Goal: Task Accomplishment & Management: Use online tool/utility

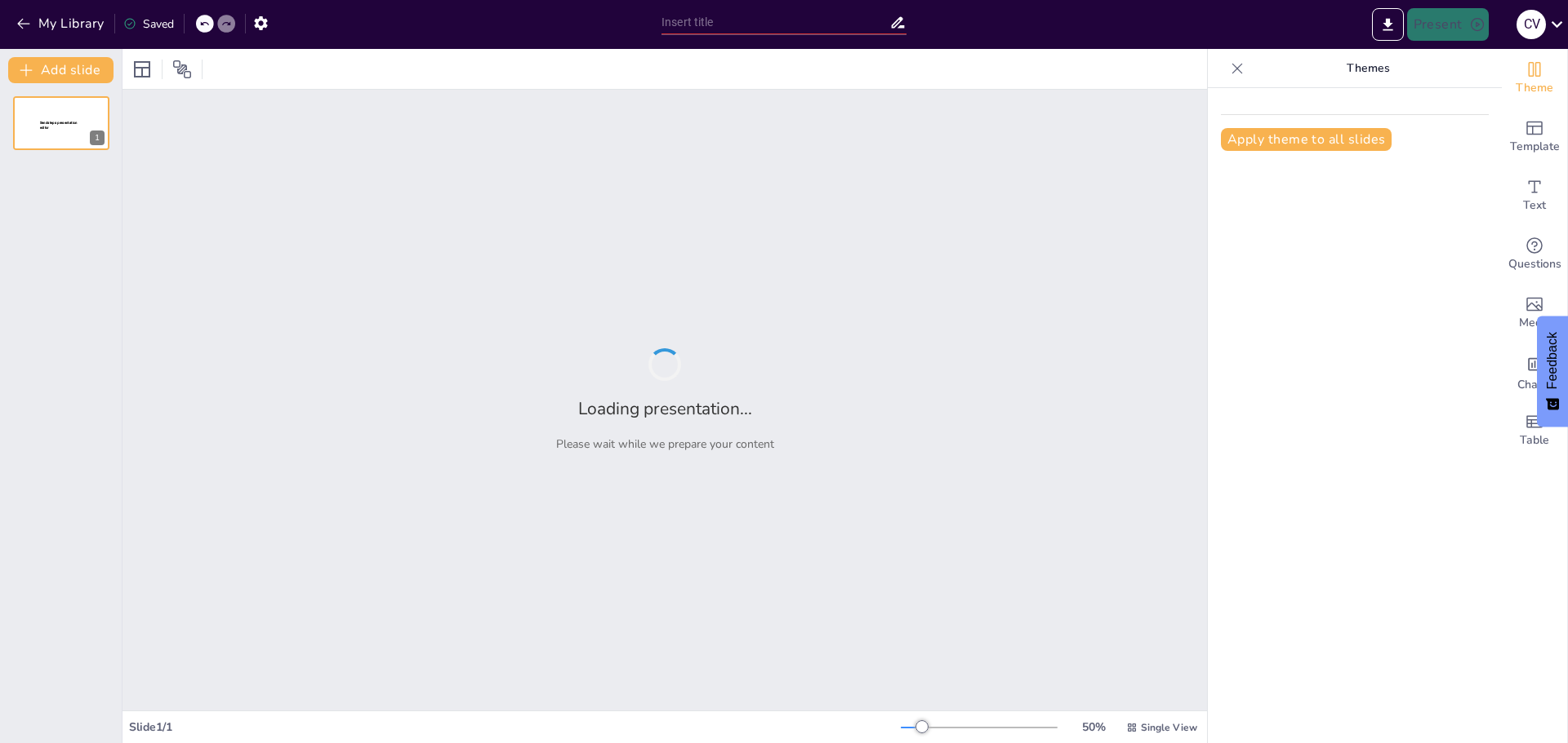
type input "Imported Teaser para revision cliente 08282025.pptx"
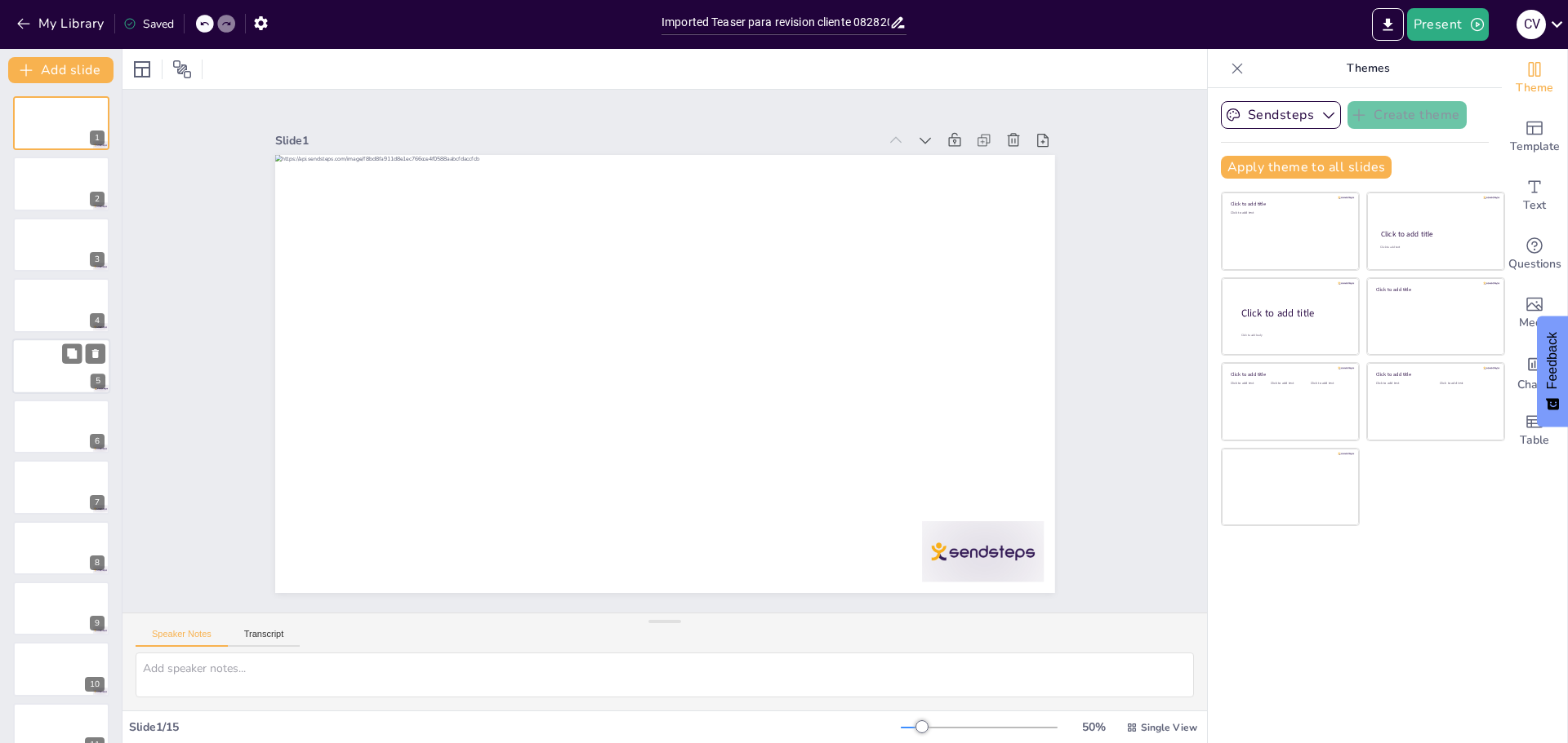
click at [46, 365] on div at bounding box center [61, 367] width 98 height 56
click at [1320, 114] on icon "button" at bounding box center [1328, 115] width 16 height 16
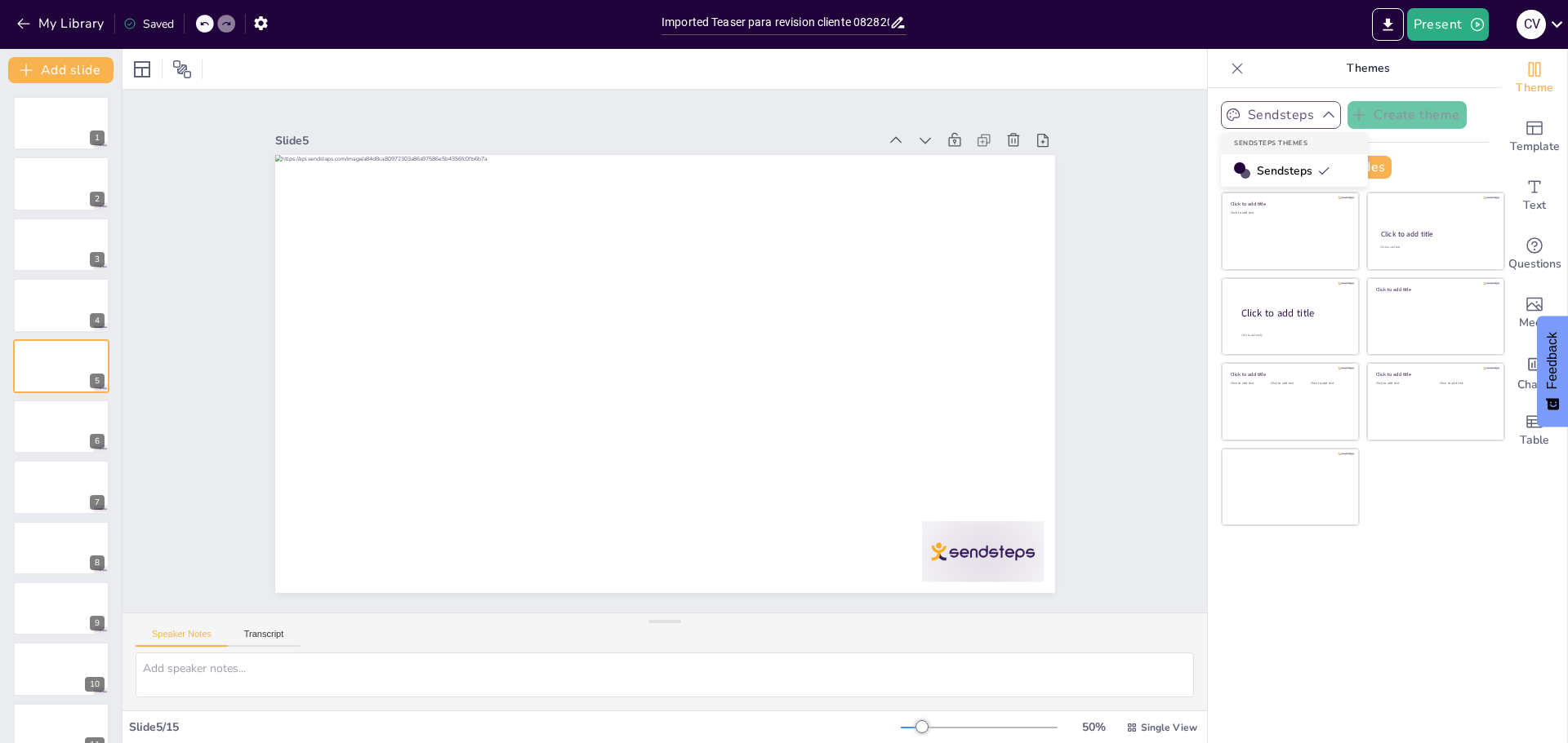
click at [1276, 163] on span "Sendsteps" at bounding box center [1294, 170] width 74 height 16
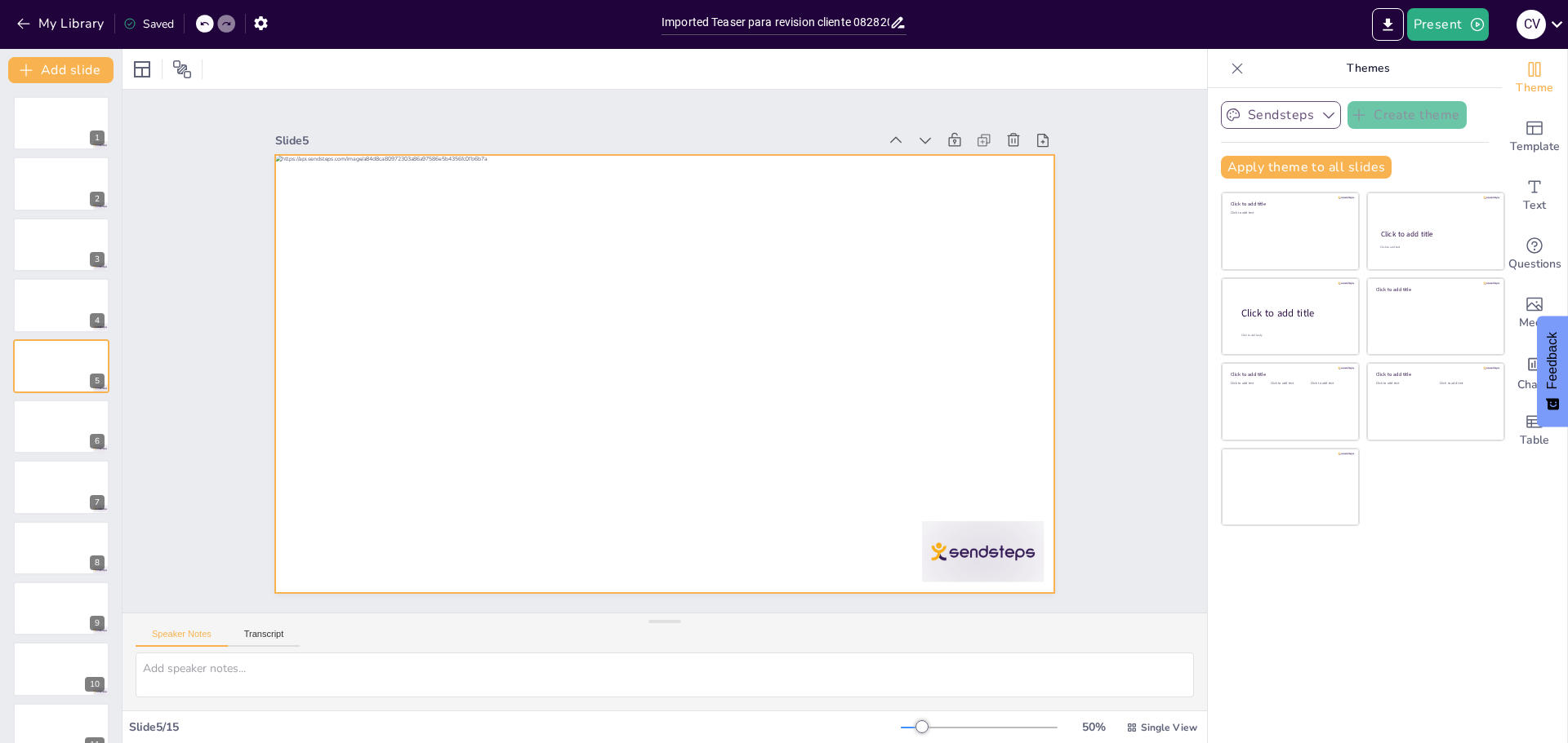
click at [874, 326] on div at bounding box center [655, 372] width 891 height 718
click at [1526, 369] on icon "Add charts and graphs" at bounding box center [1534, 364] width 17 height 17
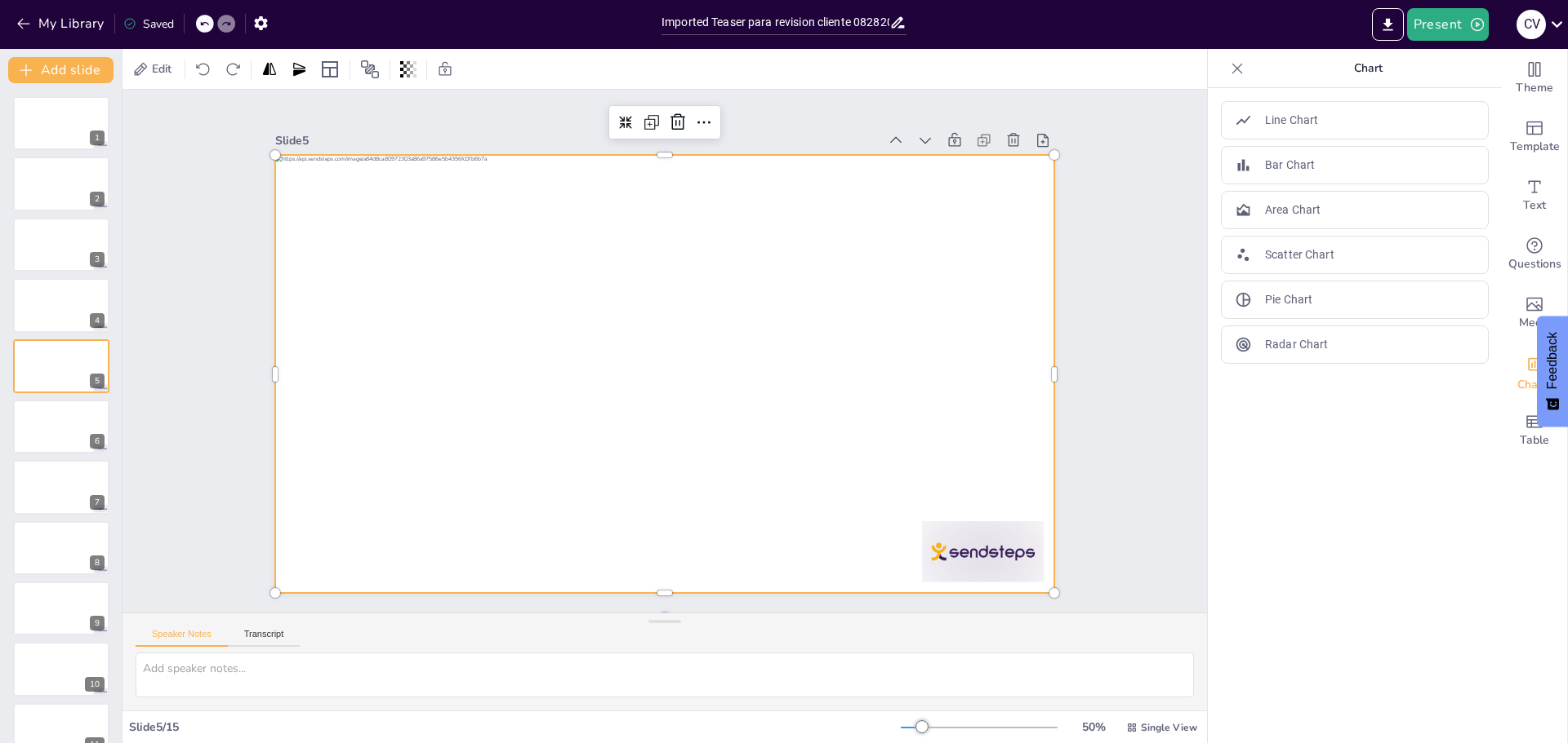
click at [926, 289] on div "Slide 1 Slide 2 Slide 3 Slide 4 Slide 5 Slide 6 Slide 7 Slide 8 Slide 9 Slide 1…" at bounding box center [664, 351] width 523 height 1083
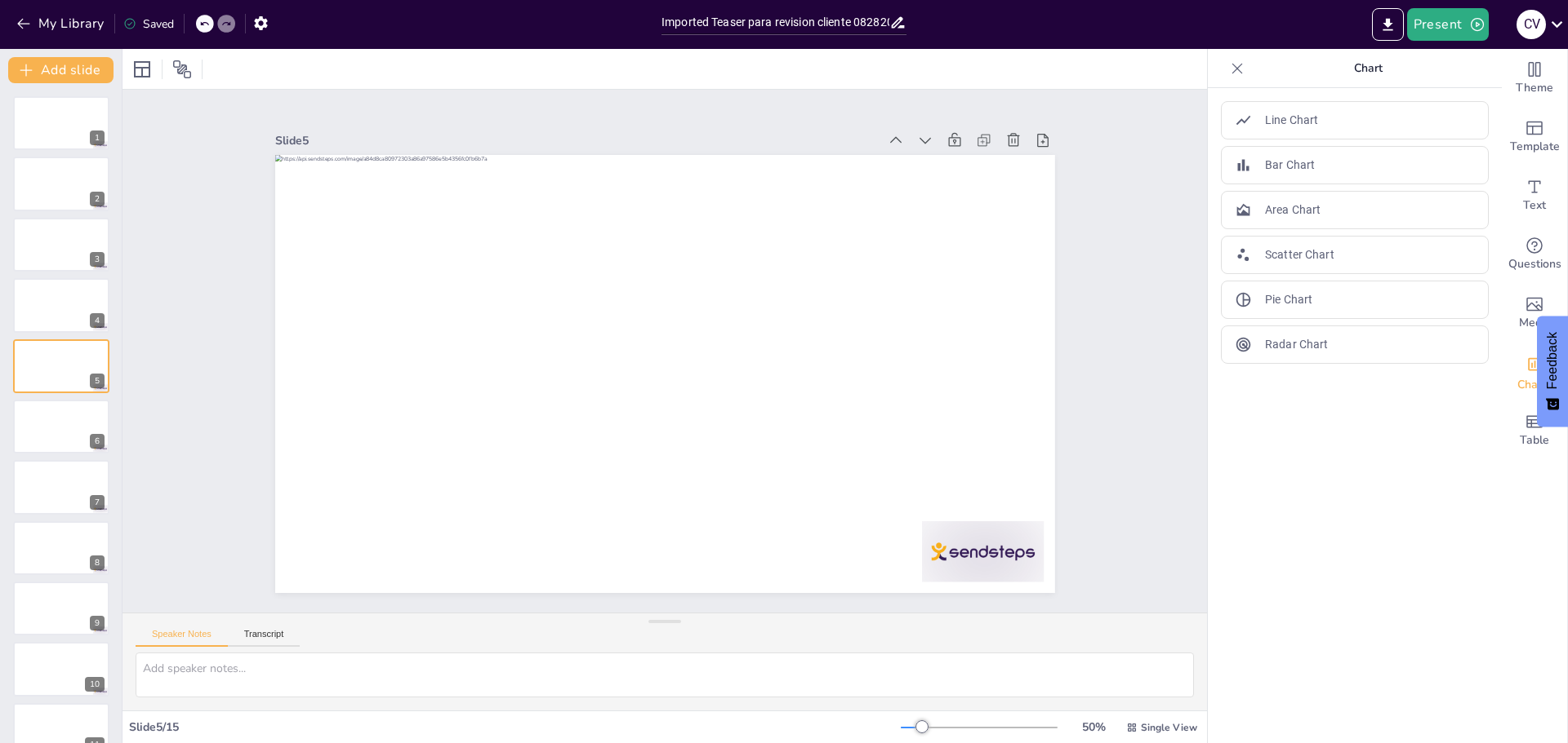
click at [1559, 378] on span "Feedback" at bounding box center [1552, 361] width 15 height 57
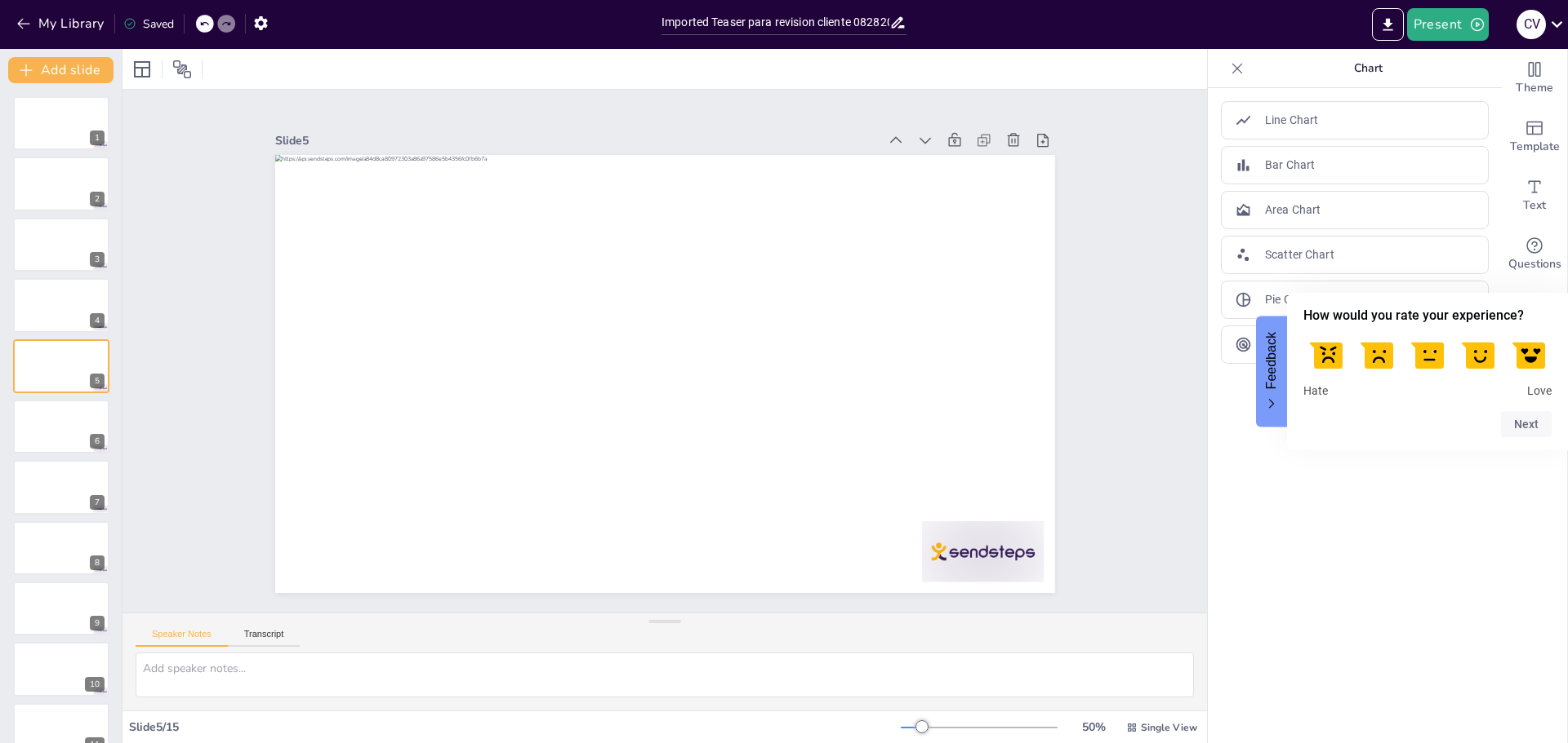
click at [1431, 527] on div "Line Chart Bar Chart Area Chart Scatter Chart Pie Chart Radar Chart" at bounding box center [1354, 416] width 294 height 655
click at [1139, 191] on div "Slide 1 Slide 2 Slide 3 Slide 4 Slide 5 Slide 6 Slide 7 Slide 8 Slide 9 Slide 1…" at bounding box center [665, 352] width 1201 height 995
click at [255, 28] on icon "button" at bounding box center [260, 23] width 17 height 17
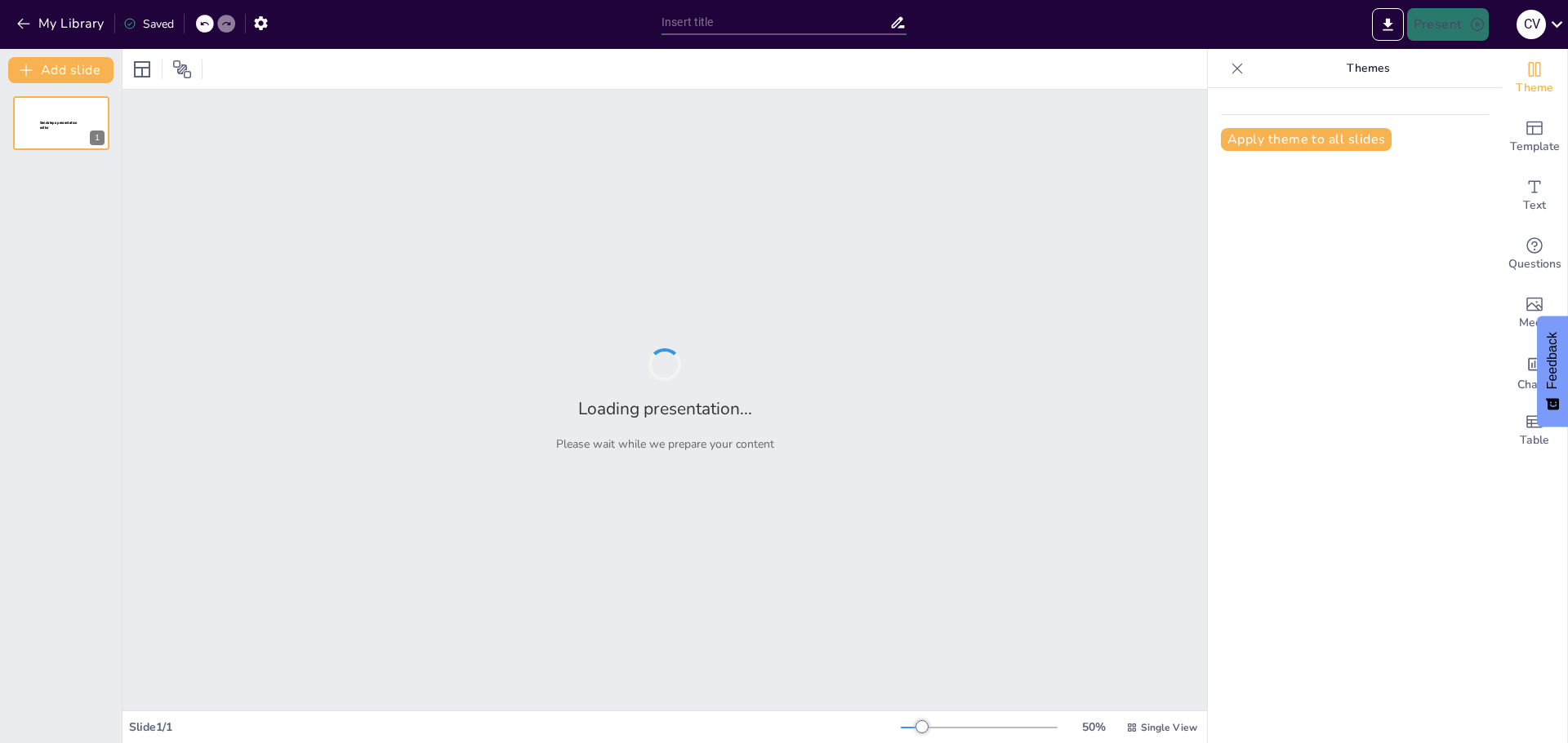
type input "Imported Teaser para revision cliente 08282025.pptx"
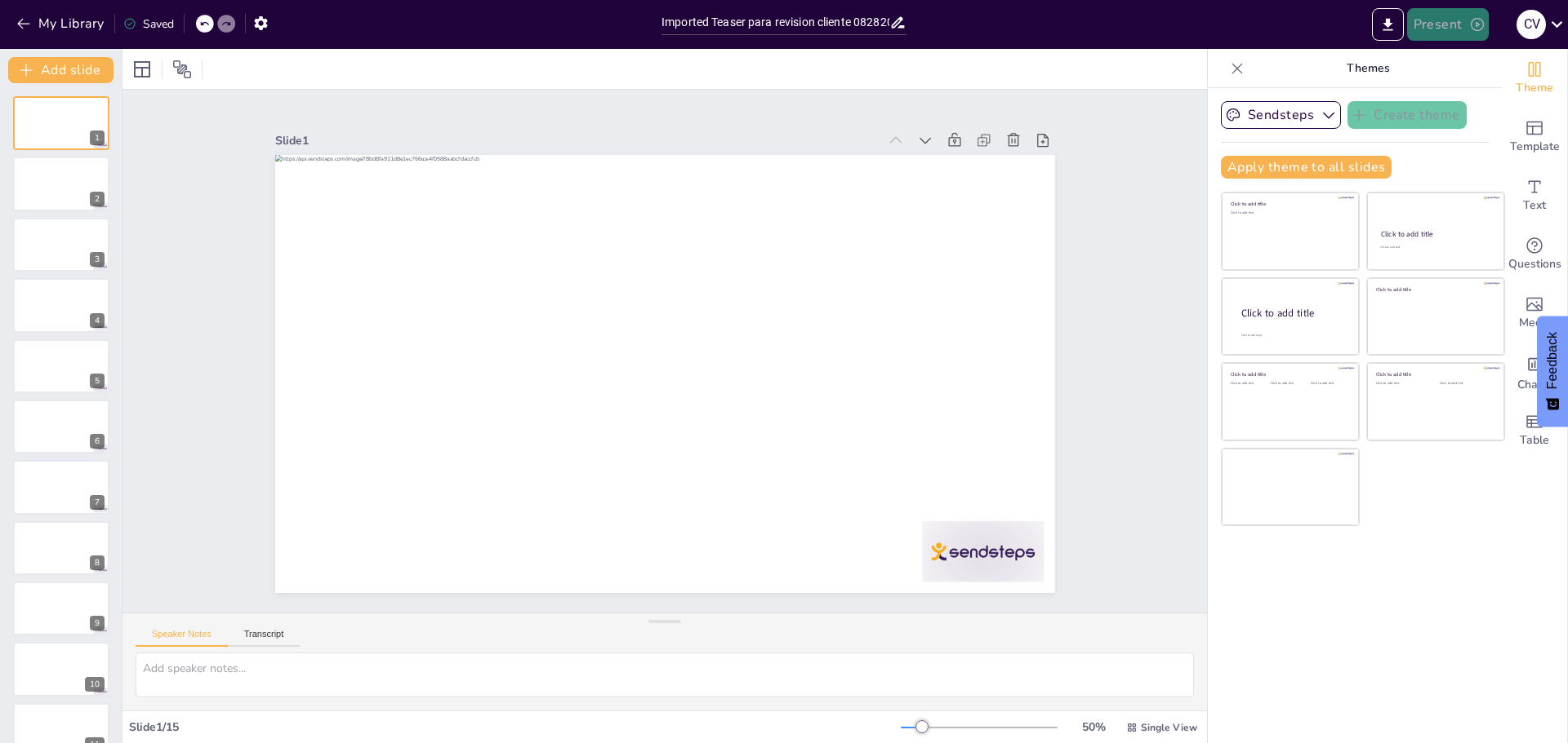
click at [1470, 21] on icon "button" at bounding box center [1477, 25] width 16 height 16
click at [1505, 60] on li "Preview presentation" at bounding box center [1473, 61] width 130 height 26
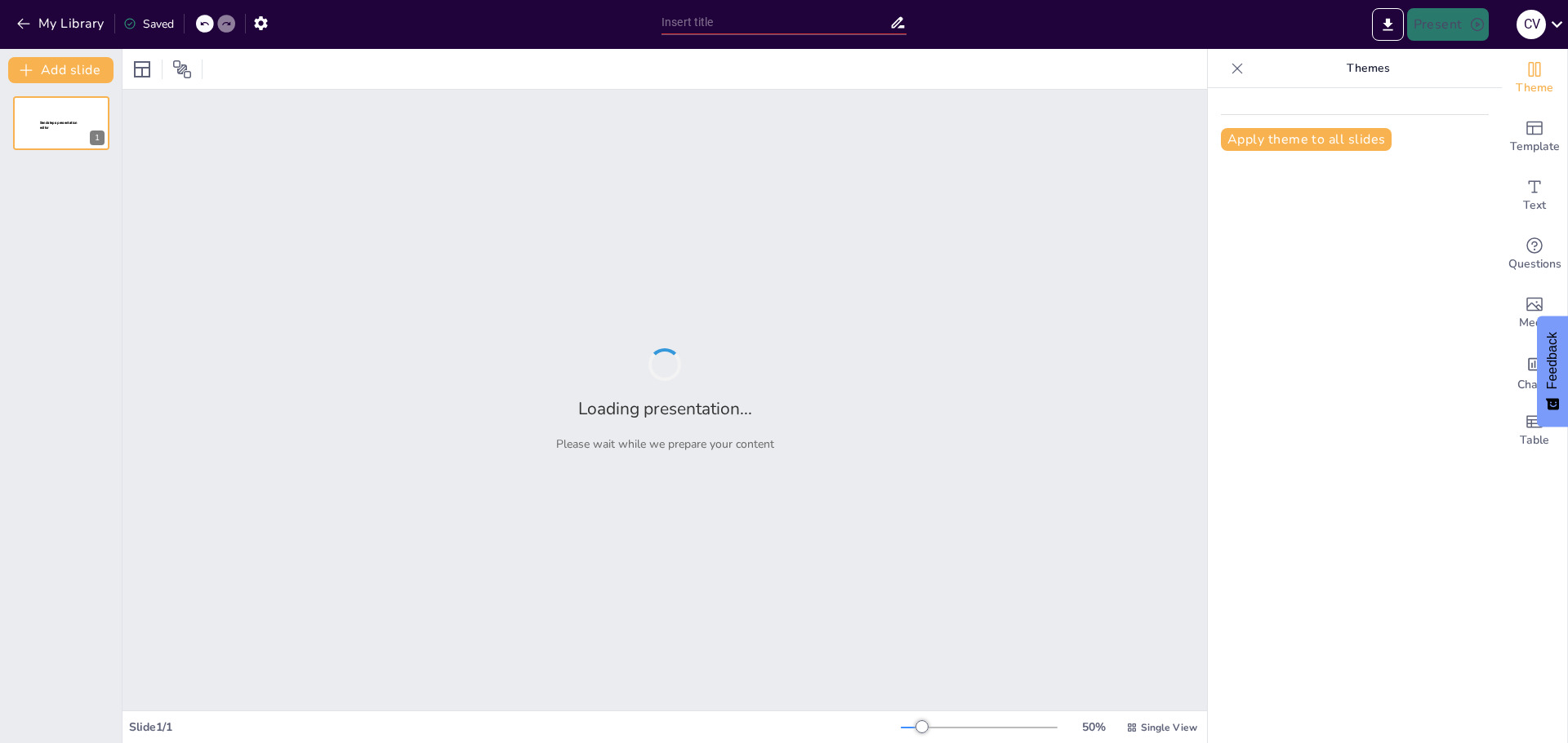
type input "Imported Teaser para revision cliente 08282025.pptx"
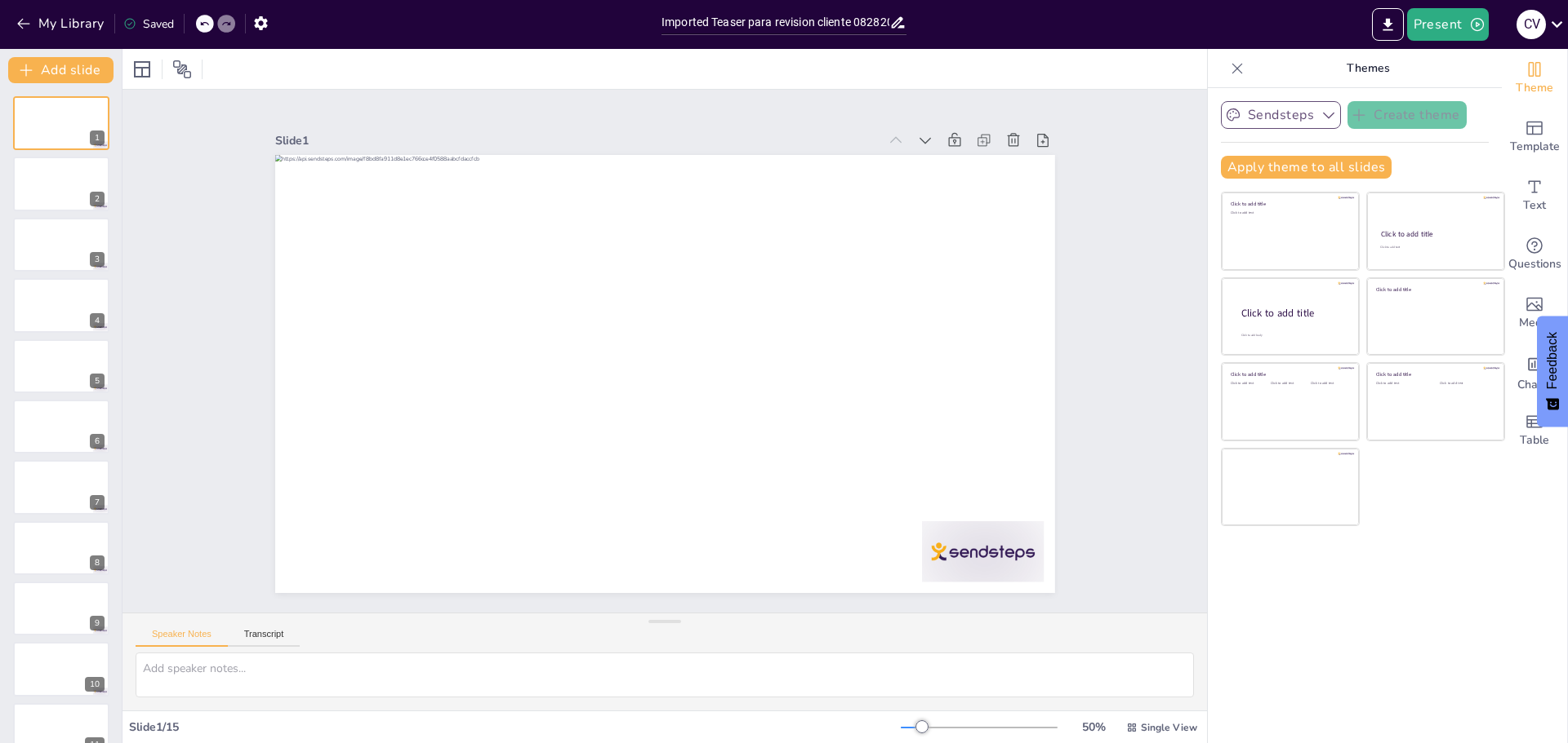
click at [1322, 114] on icon "button" at bounding box center [1328, 115] width 16 height 16
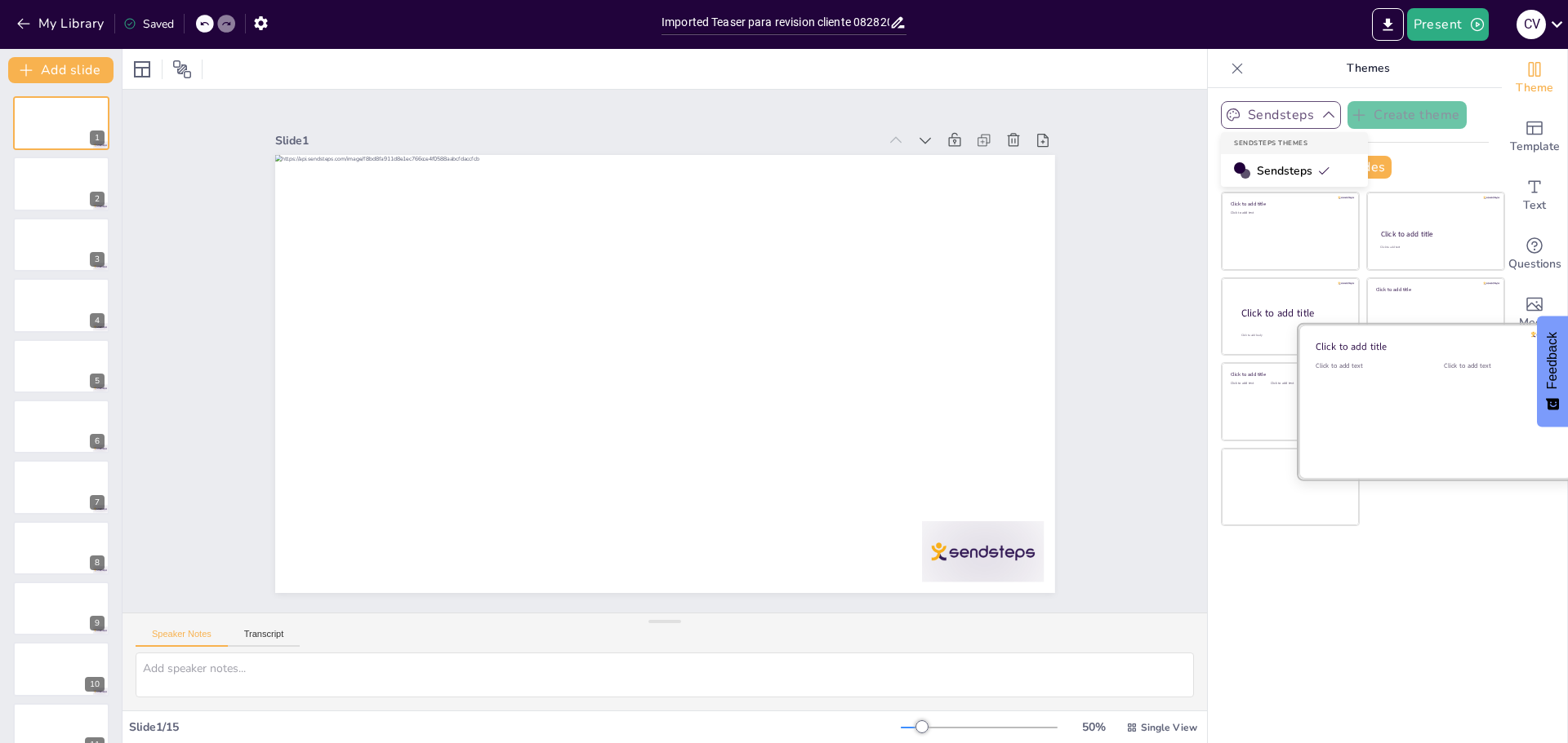
click at [1315, 395] on div "Click to add text" at bounding box center [1367, 412] width 104 height 101
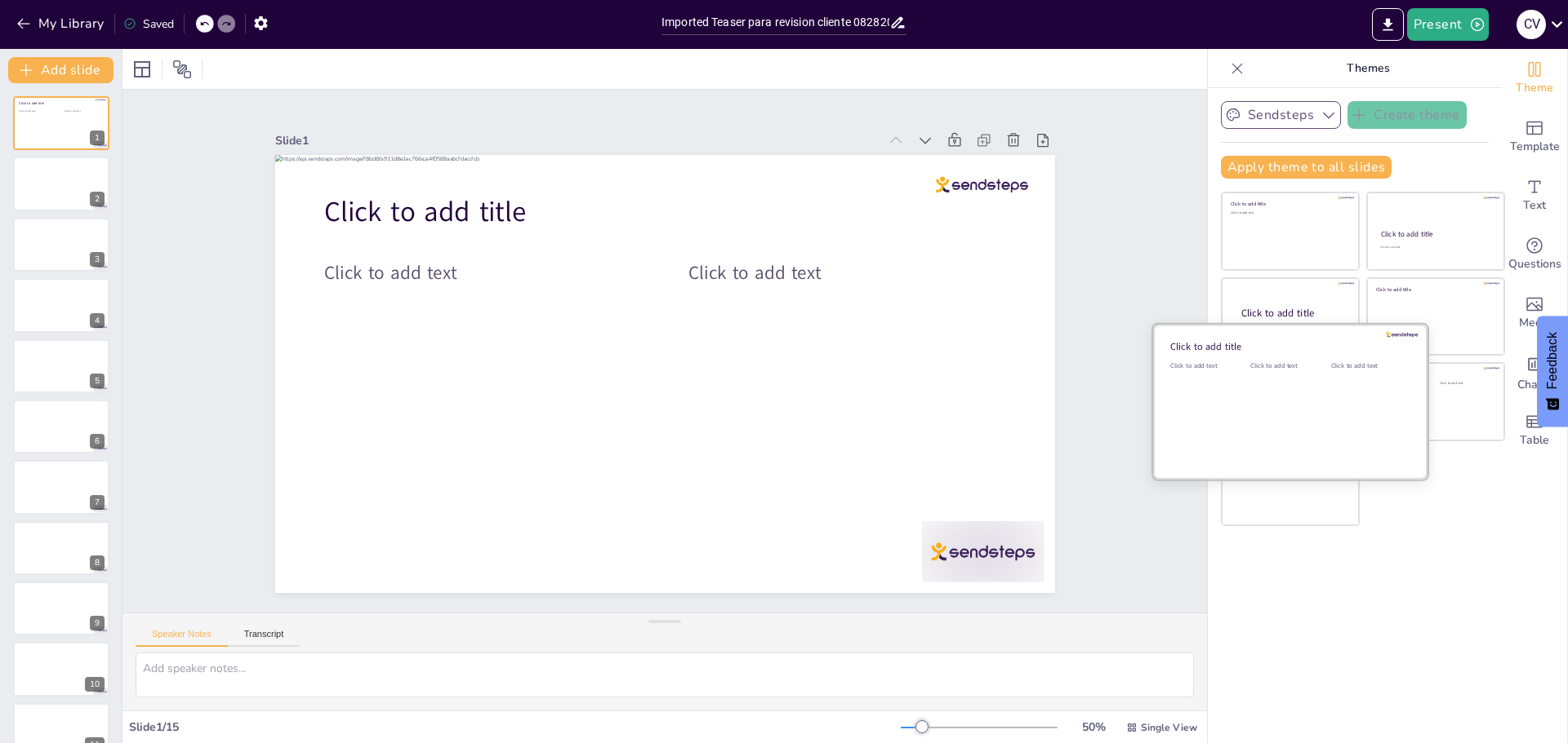
click at [1250, 403] on div "Click to add text" at bounding box center [1287, 412] width 74 height 101
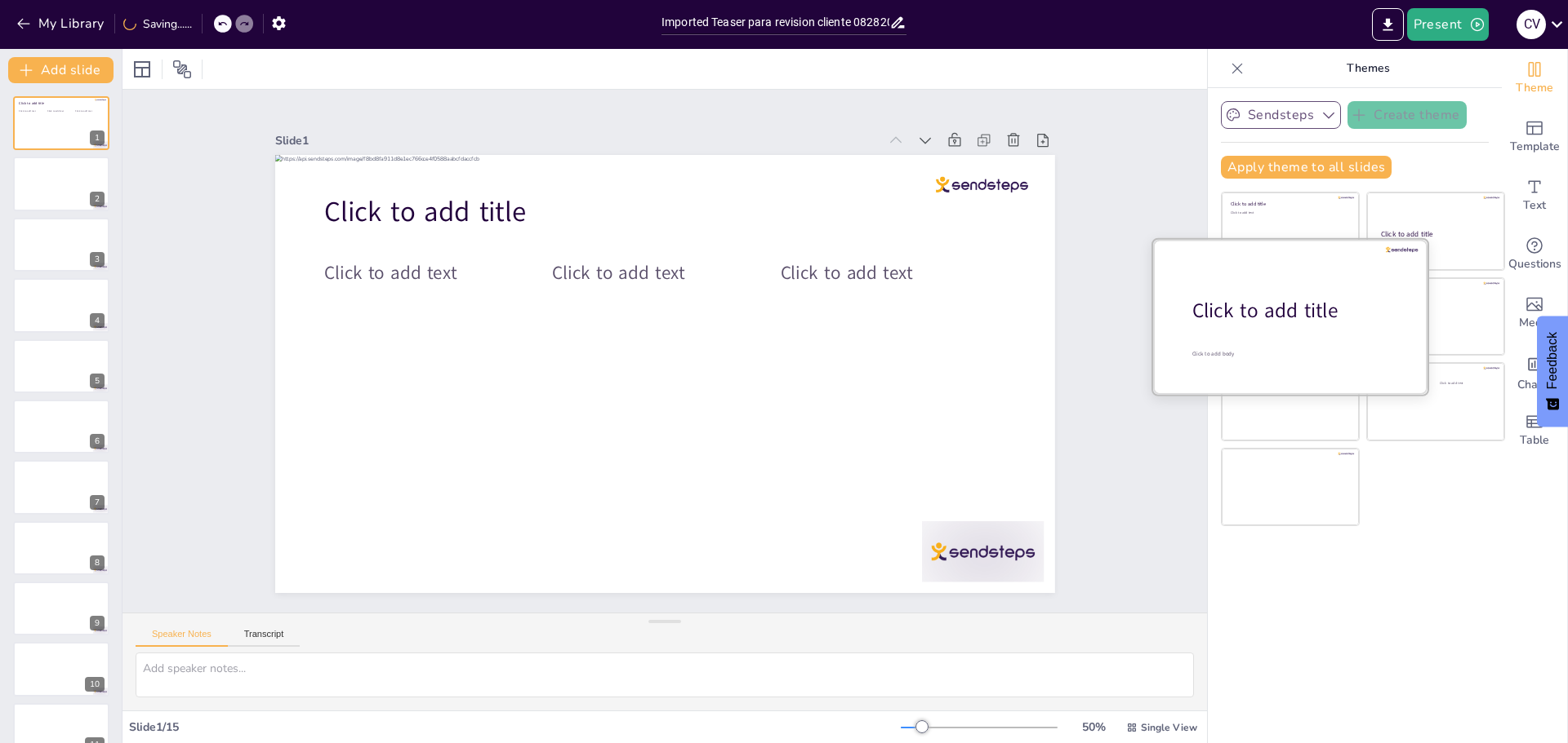
click at [1259, 316] on div "Click to add title" at bounding box center [1296, 311] width 208 height 28
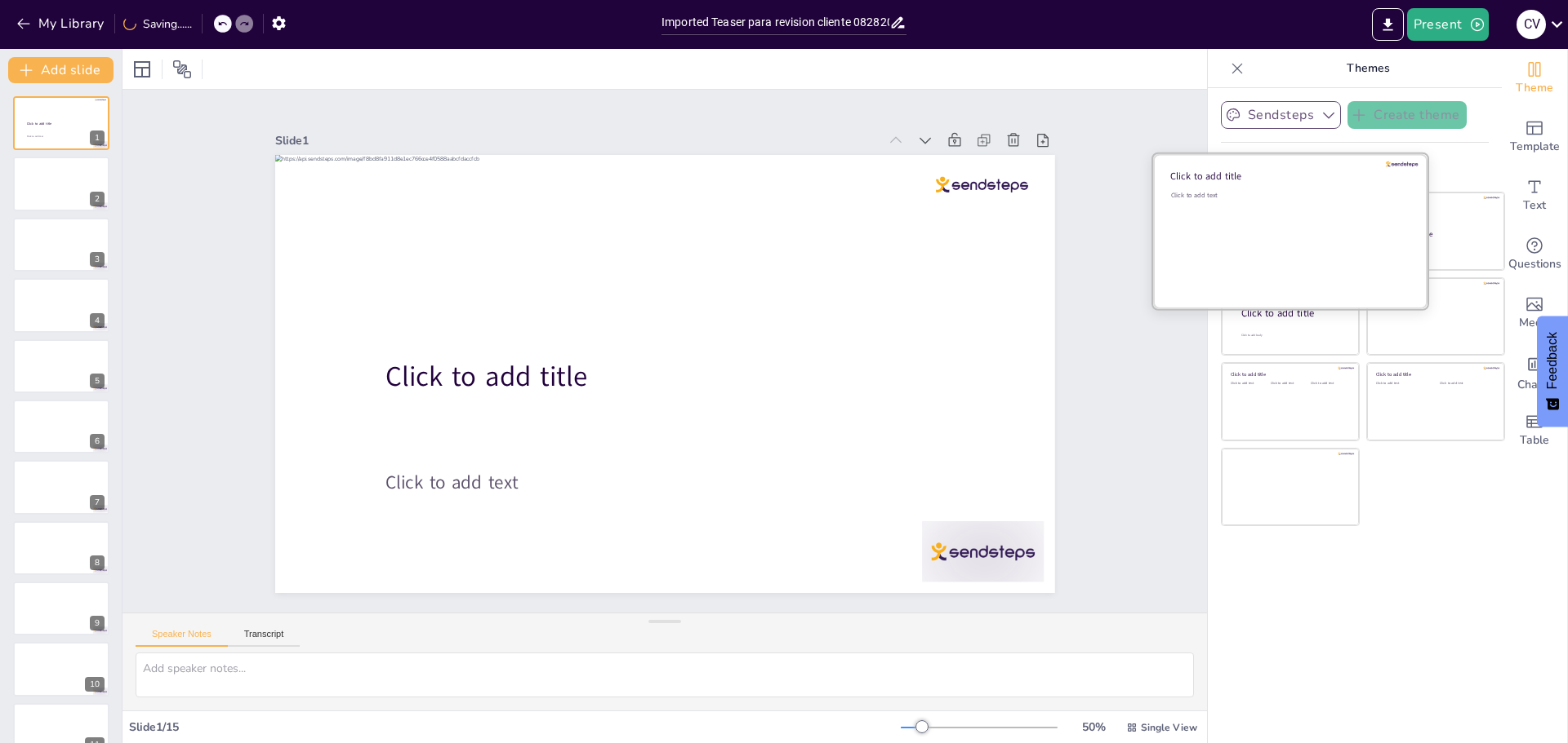
click at [1258, 227] on div "Click to add text" at bounding box center [1287, 241] width 233 height 101
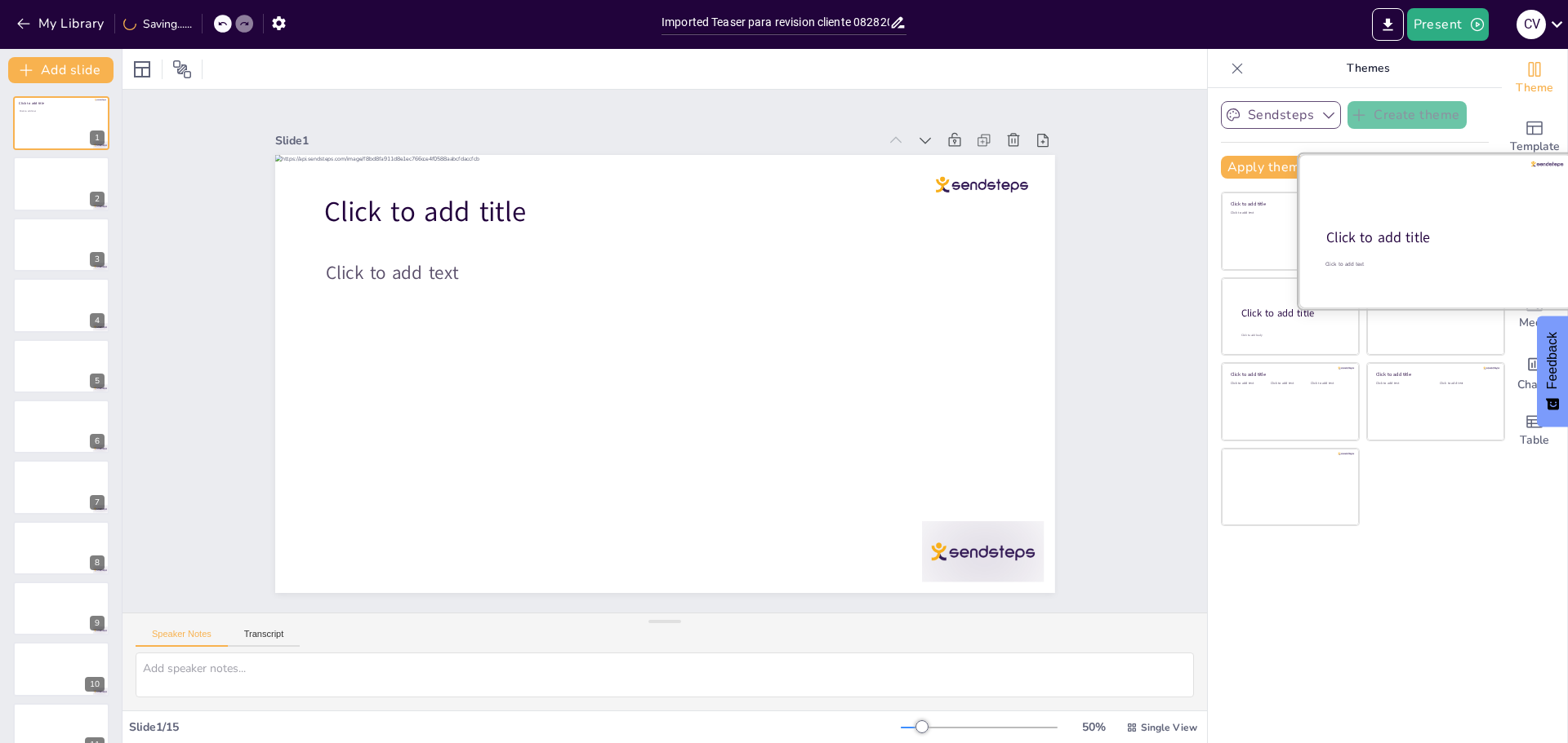
click at [1421, 226] on div at bounding box center [1435, 231] width 274 height 154
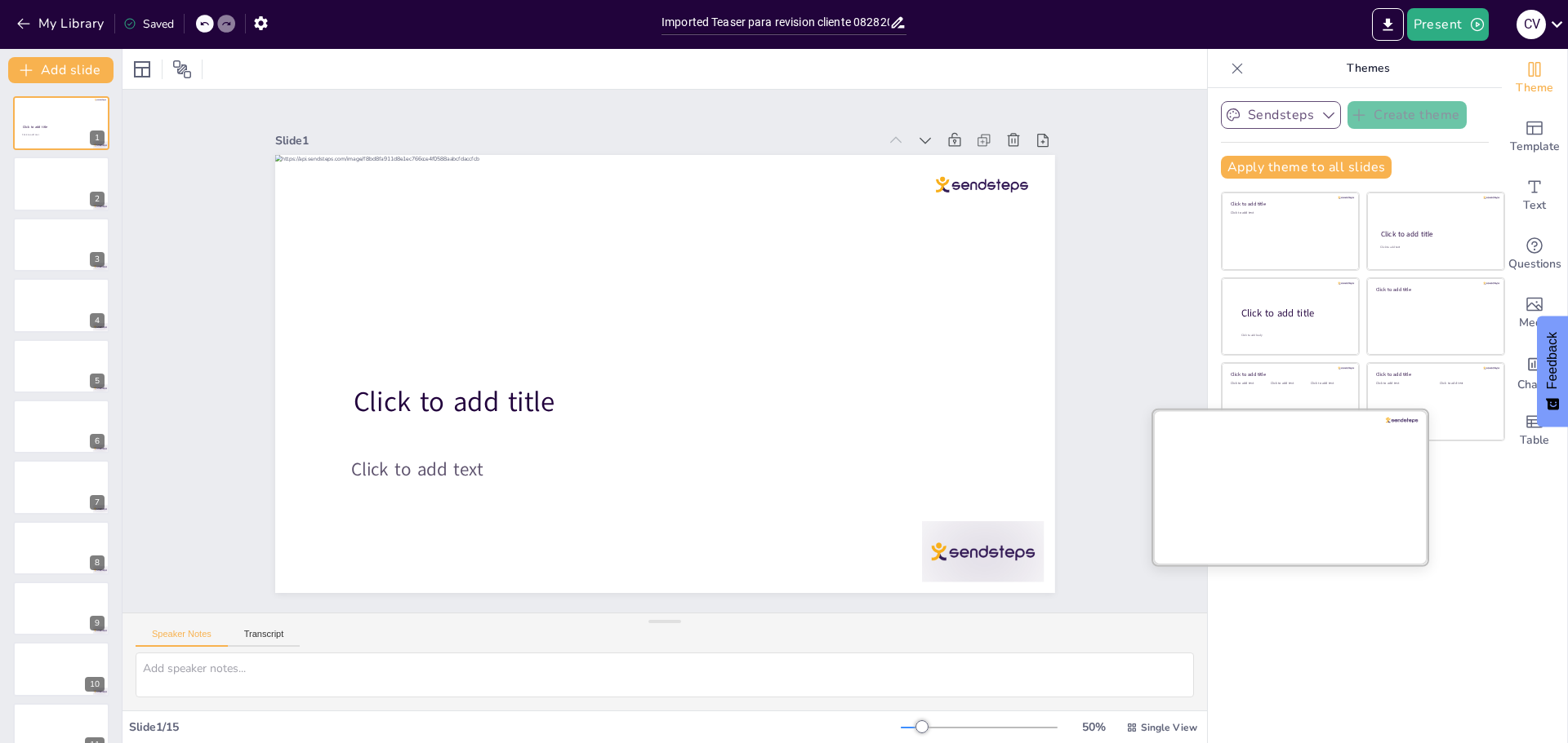
click at [1277, 486] on div at bounding box center [1290, 487] width 274 height 154
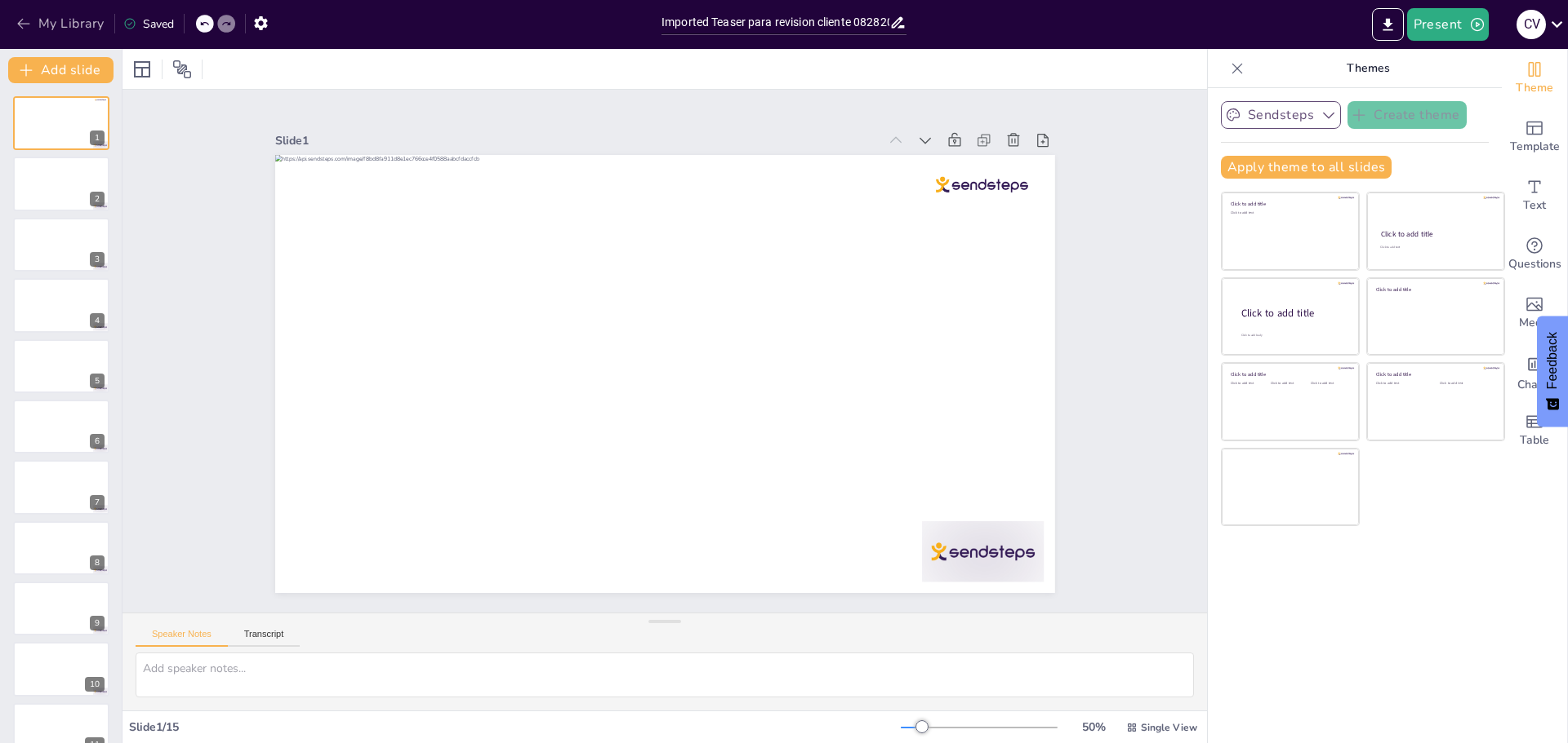
click at [22, 24] on icon "button" at bounding box center [23, 24] width 12 height 11
